Goal: Find specific page/section

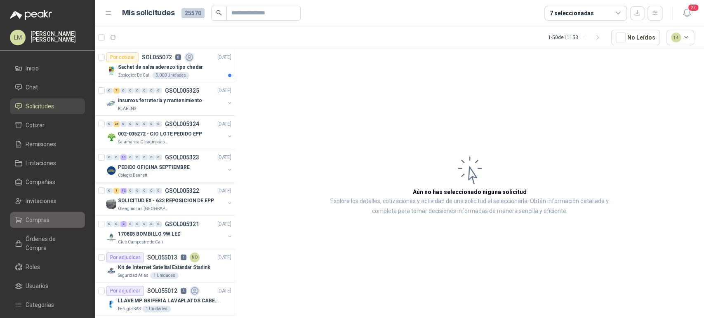
click at [38, 218] on span "Compras" at bounding box center [38, 220] width 24 height 9
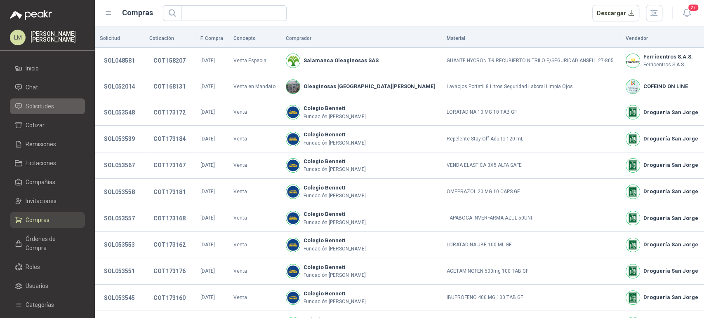
click at [47, 105] on span "Solicitudes" at bounding box center [40, 106] width 28 height 9
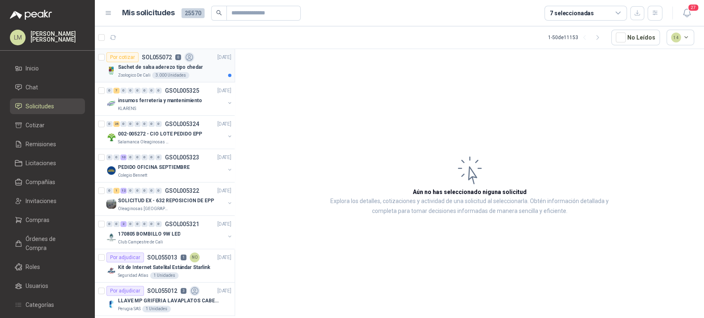
click at [140, 77] on p "Zoologico De Cali" at bounding box center [134, 75] width 33 height 7
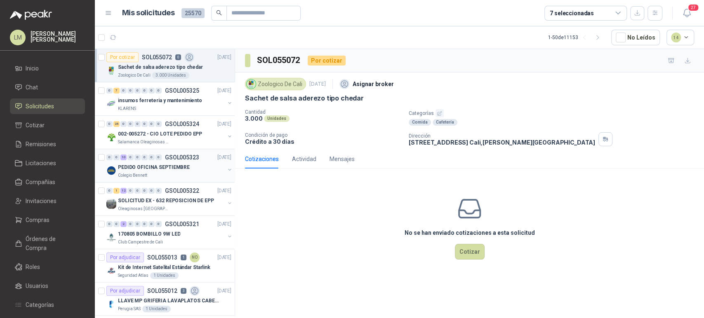
click at [152, 170] on p "PEDIDO OFICINA SEPTIEMBRE" at bounding box center [154, 168] width 72 height 8
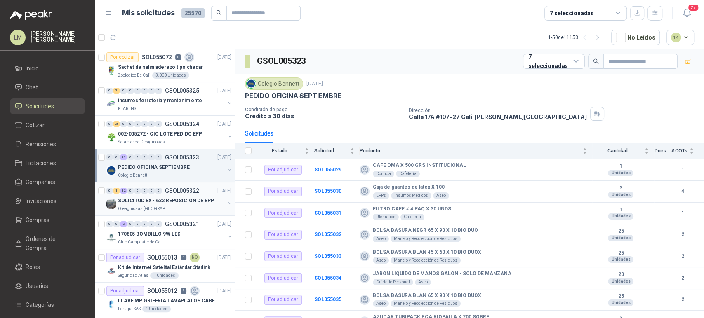
click at [173, 204] on div "SOLICITUD EX - 632 REPOSICION DE EPP" at bounding box center [171, 201] width 107 height 10
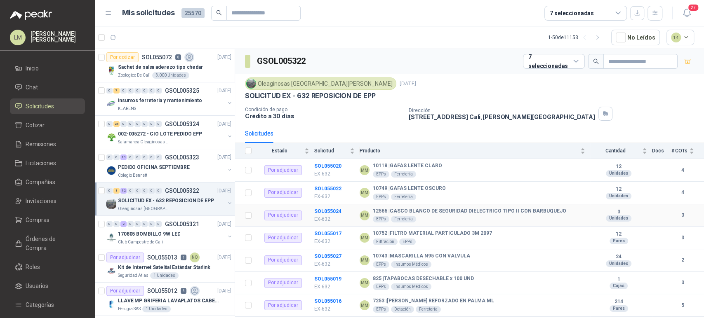
scroll to position [141, 0]
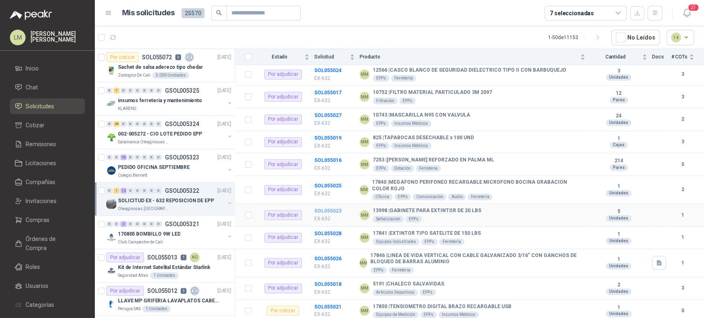
click at [333, 212] on b "SOL055023" at bounding box center [327, 211] width 27 height 6
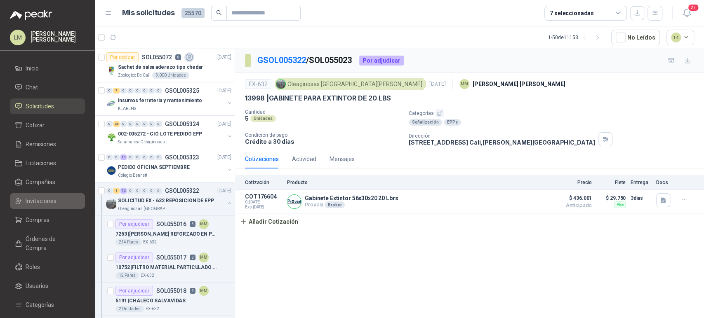
click at [33, 204] on span "Invitaciones" at bounding box center [41, 201] width 31 height 9
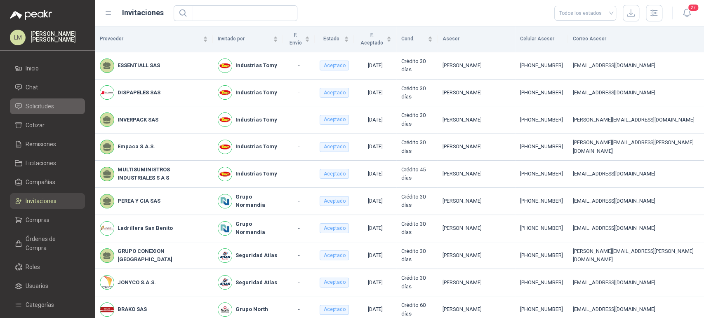
click at [44, 107] on span "Solicitudes" at bounding box center [40, 106] width 28 height 9
